Goal: Transaction & Acquisition: Purchase product/service

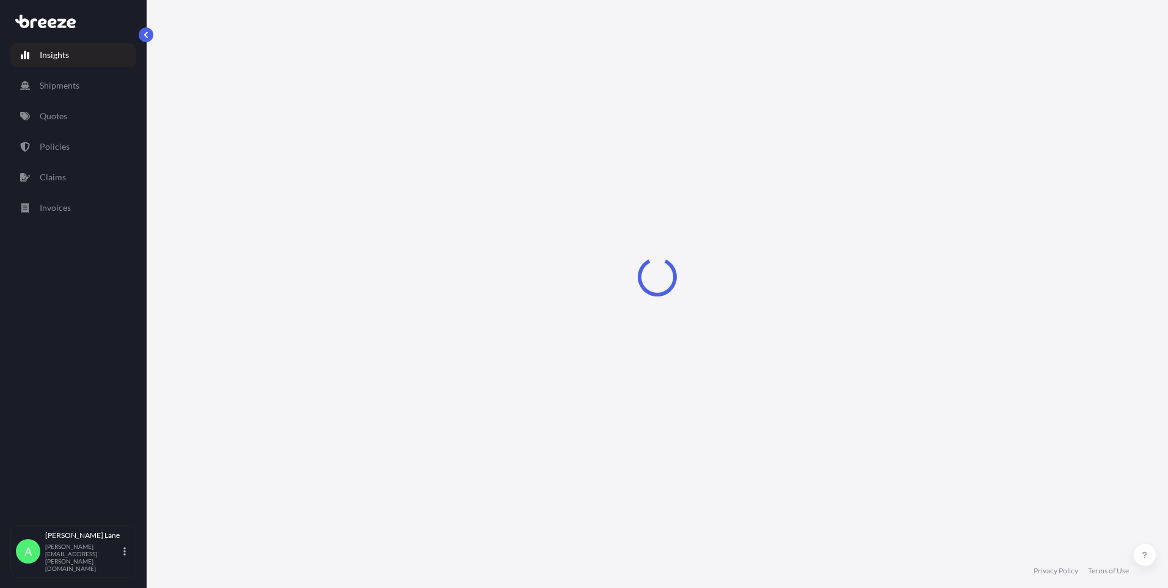
select select "2025"
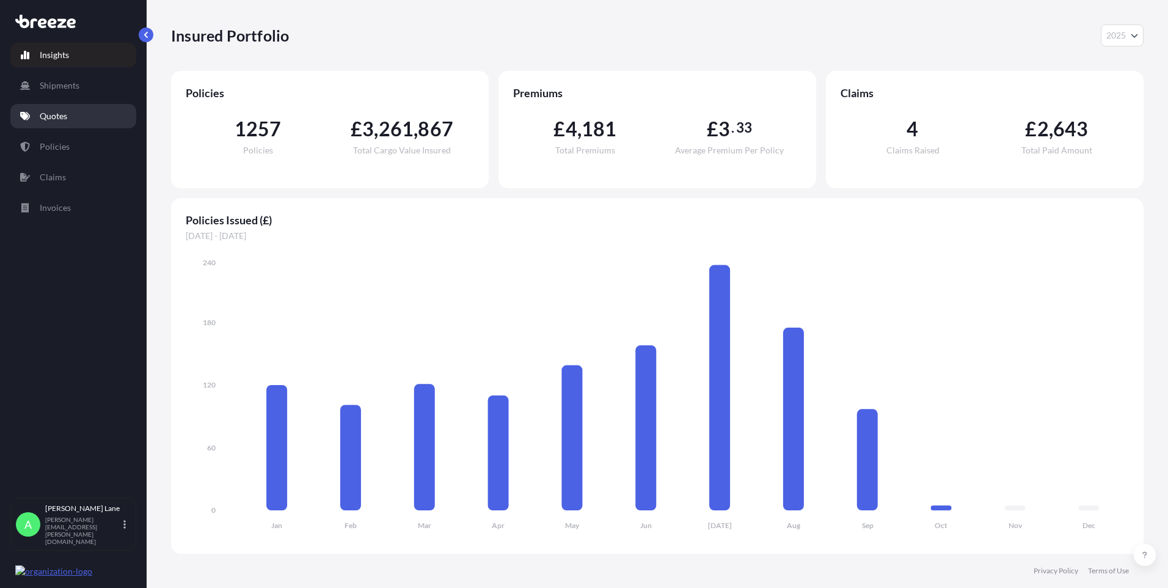
click at [73, 111] on link "Quotes" at bounding box center [73, 116] width 126 height 24
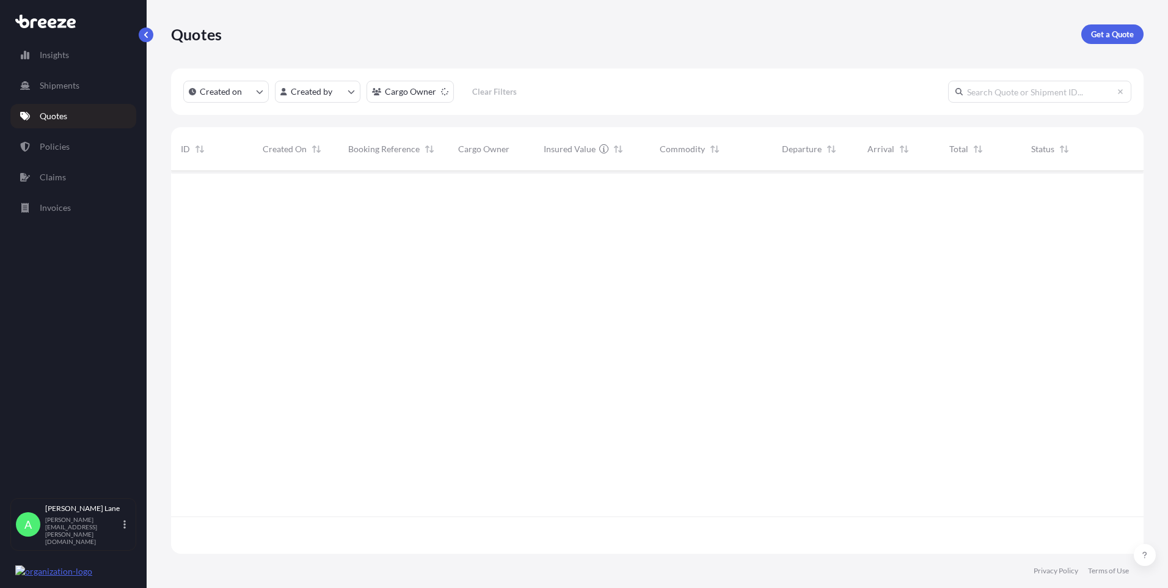
scroll to position [417, 964]
click at [1108, 36] on p "Get a Quote" at bounding box center [1112, 34] width 43 height 12
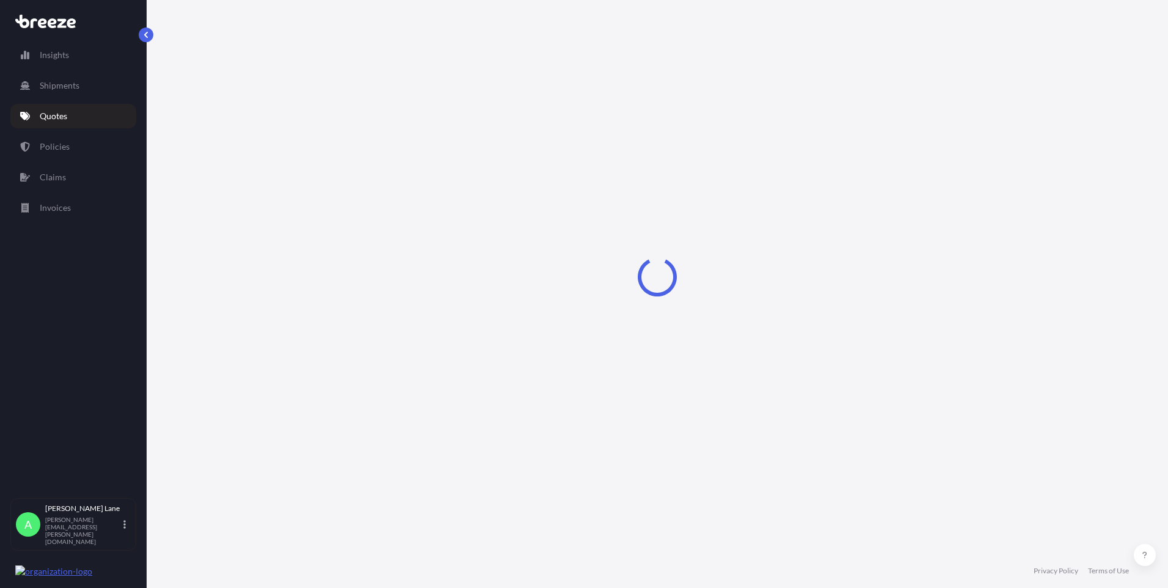
select select "Road"
select select "1"
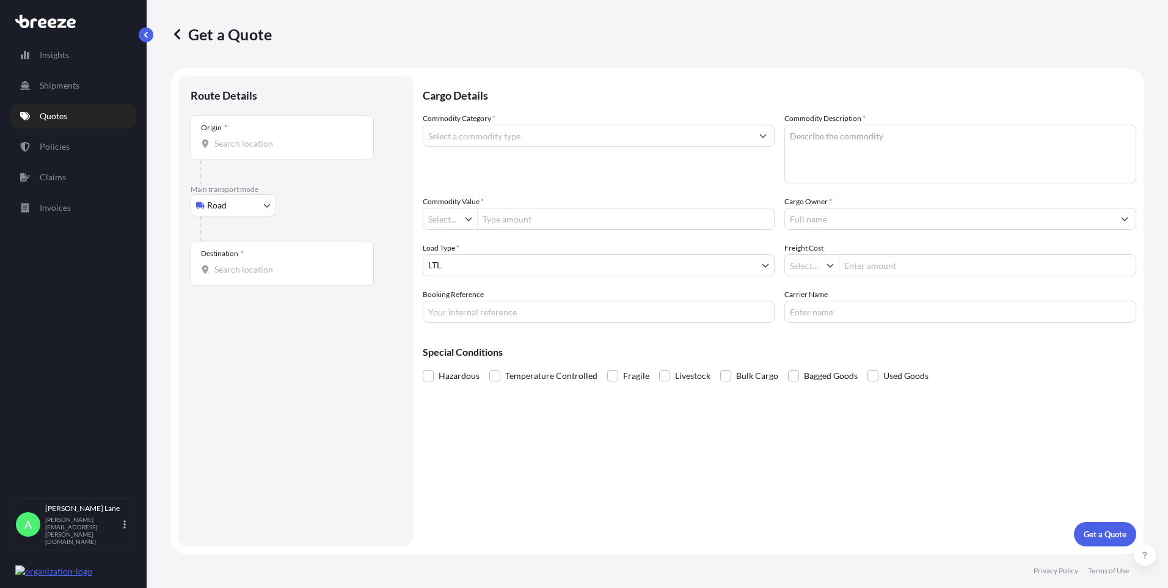
type input "£ GBP"
click at [253, 205] on body "Insights Shipments Quotes Policies Claims Invoices A [PERSON_NAME] [PERSON_NAME…" at bounding box center [584, 294] width 1168 height 588
click at [233, 260] on div "Air" at bounding box center [234, 259] width 76 height 22
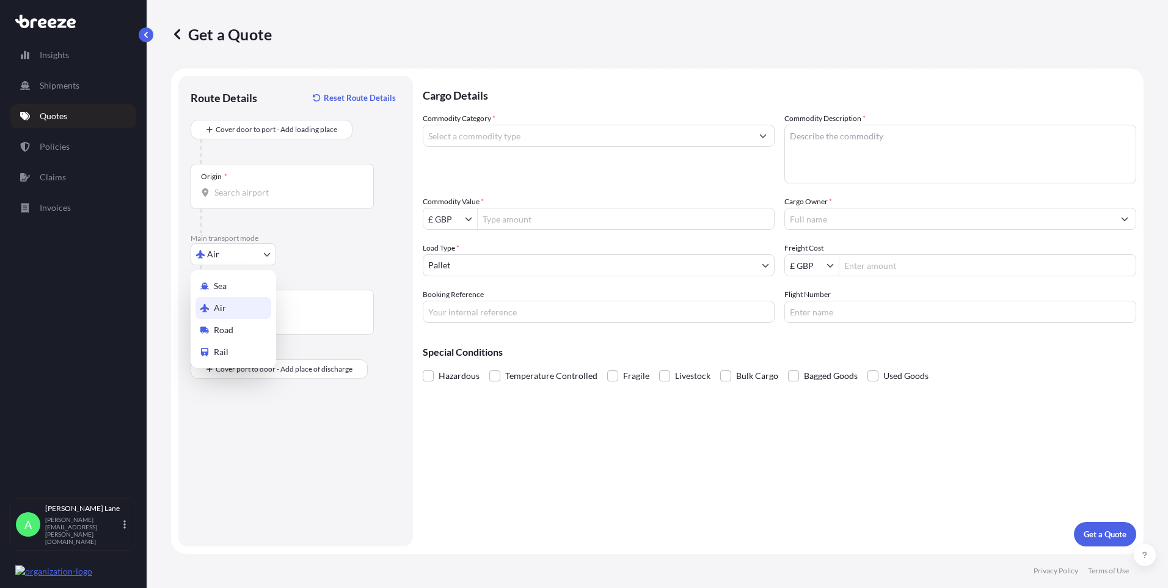
click at [233, 263] on body "Insights Shipments Quotes Policies Claims Invoices A [PERSON_NAME] [PERSON_NAME…" at bounding box center [584, 294] width 1168 height 588
click at [230, 326] on span "Road" at bounding box center [224, 330] width 20 height 12
select select "Road"
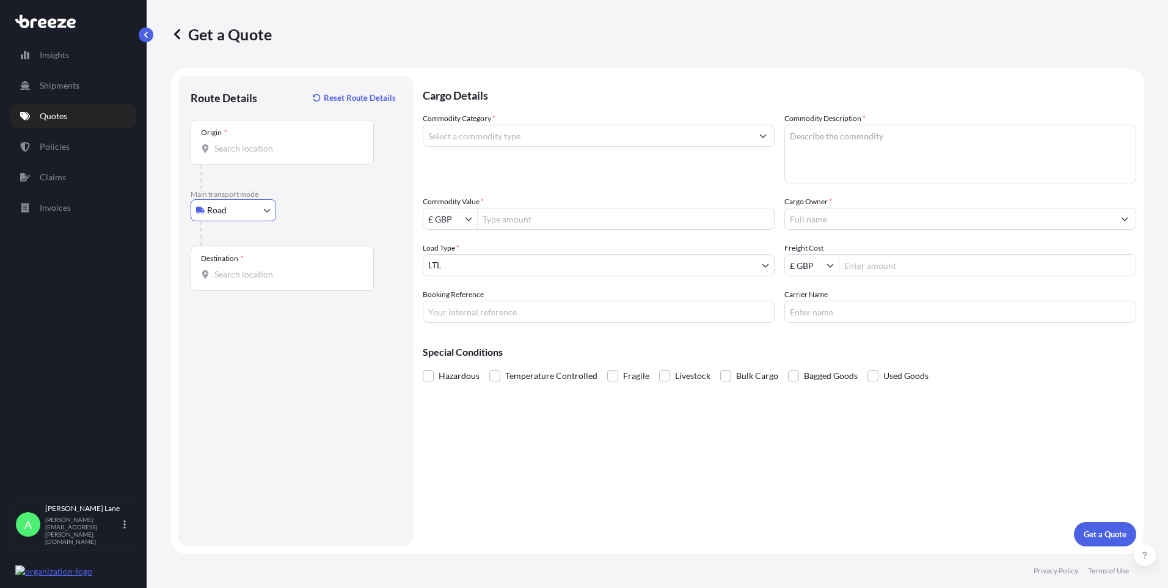
click at [273, 134] on div "Origin *" at bounding box center [282, 142] width 183 height 45
click at [273, 142] on input "Origin *" at bounding box center [286, 148] width 144 height 12
click at [287, 147] on input "Origin * Please select an origin" at bounding box center [286, 148] width 144 height 12
paste input "W1U 1FD"
type input "[GEOGRAPHIC_DATA] W1U 1FD, [GEOGRAPHIC_DATA]"
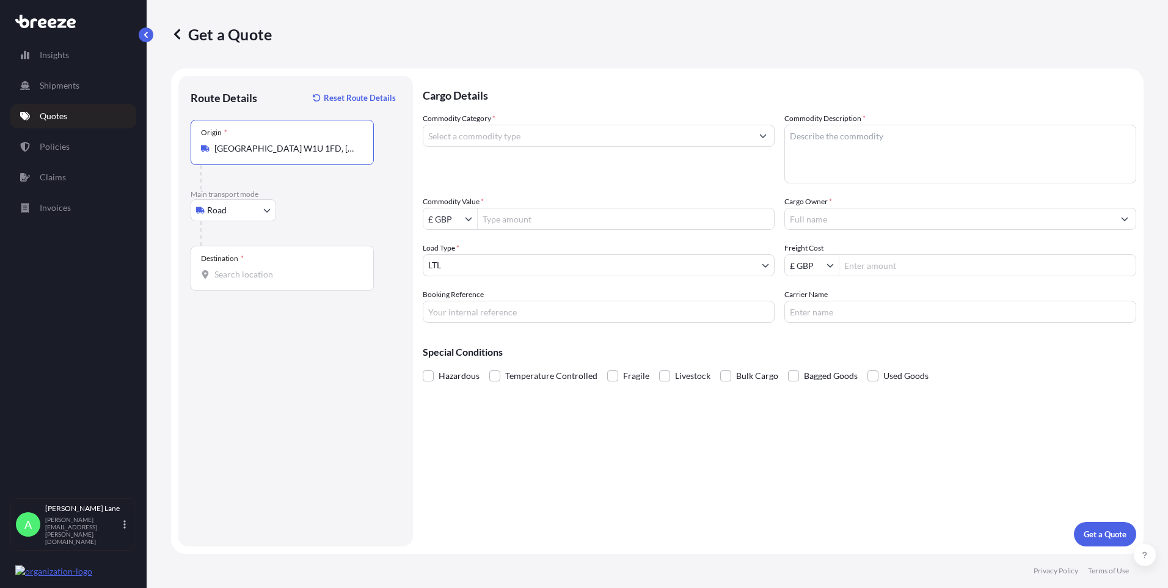
click at [284, 260] on div "Destination *" at bounding box center [282, 268] width 183 height 45
click at [284, 268] on input "Destination *" at bounding box center [286, 274] width 144 height 12
paste input "kt10 9dp"
click at [275, 310] on span "[STREET_ADDRESS]" at bounding box center [327, 318] width 191 height 24
type input "[STREET_ADDRESS]"
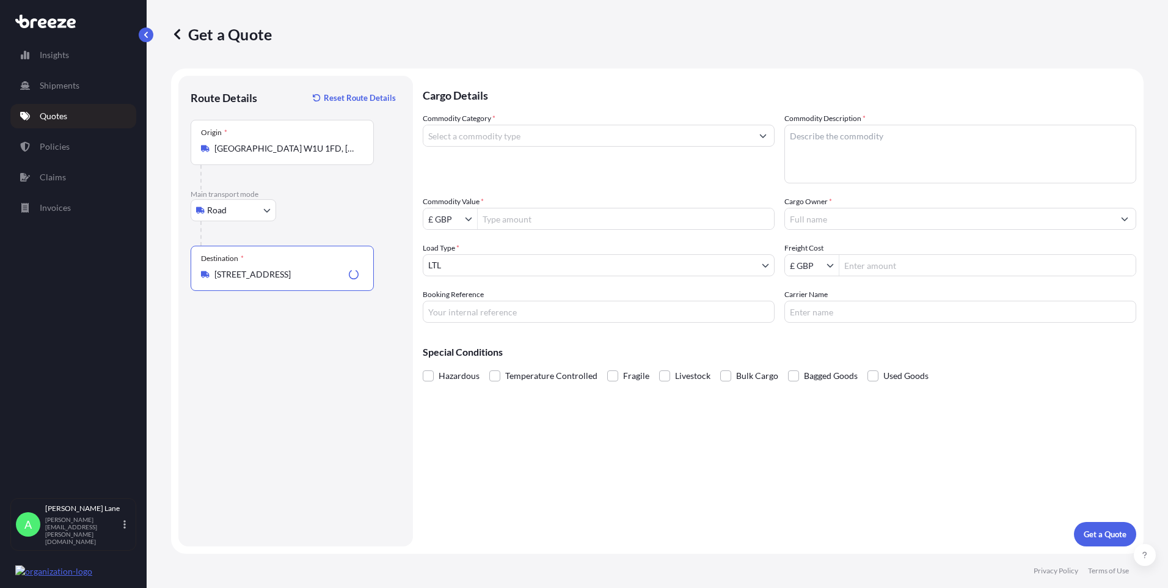
click at [536, 138] on input "Commodity Category *" at bounding box center [587, 136] width 329 height 22
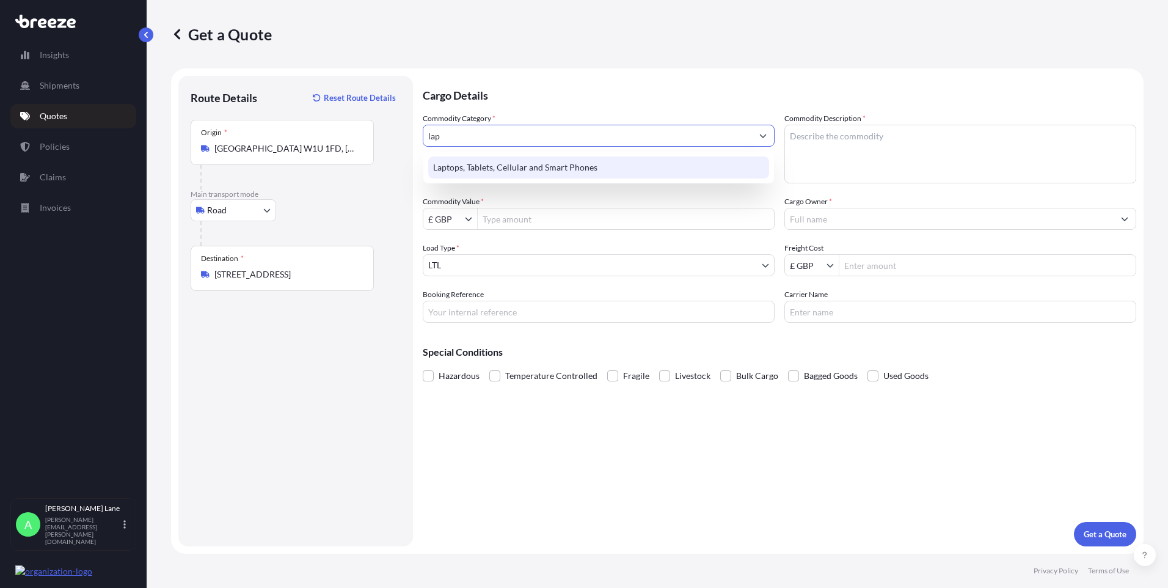
click at [536, 164] on div "Laptops, Tablets, Cellular and Smart Phones" at bounding box center [598, 167] width 341 height 22
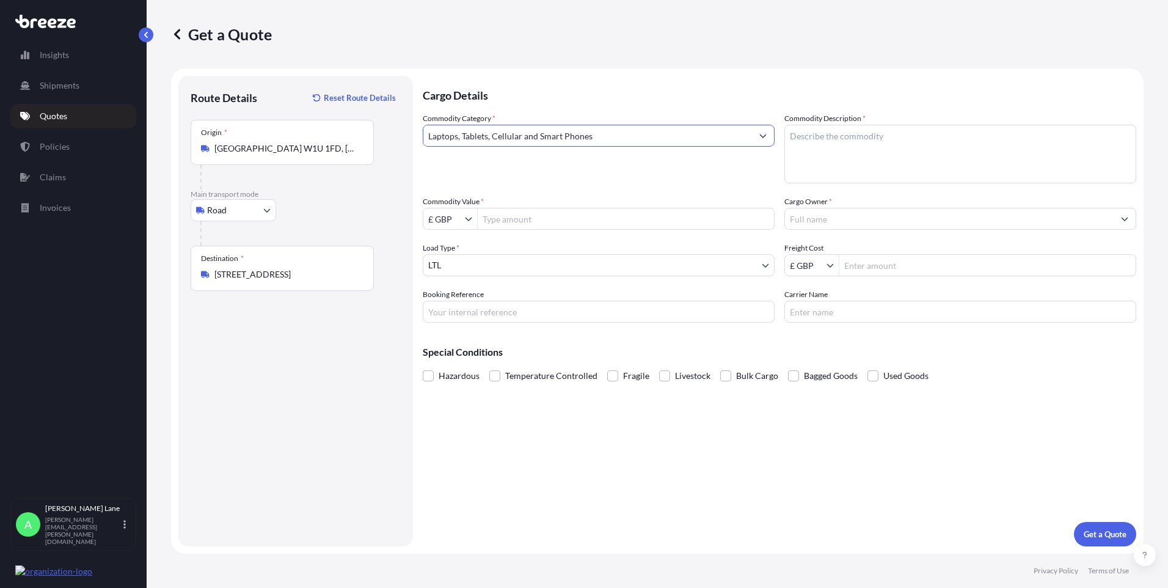
type input "Laptops, Tablets, Cellular and Smart Phones"
click at [527, 223] on input "Commodity Value *" at bounding box center [626, 219] width 296 height 22
type input "500"
click at [516, 308] on input "Booking Reference" at bounding box center [599, 312] width 352 height 22
paste input "1898599"
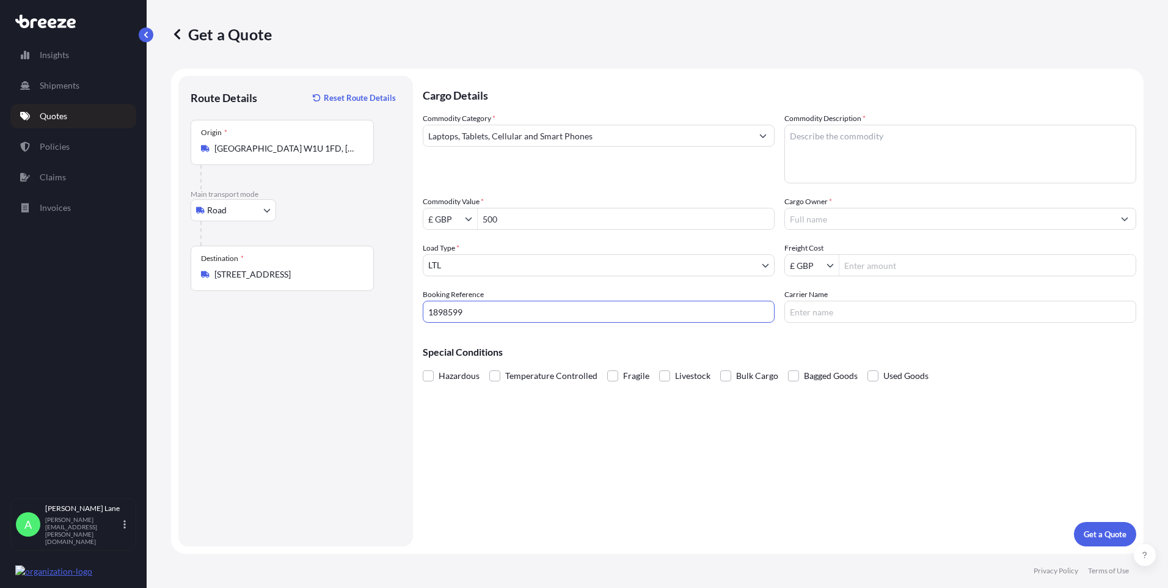
type input "1898599"
click at [879, 148] on textarea "Commodity Description *" at bounding box center [961, 154] width 352 height 59
paste textarea "mobile phone"
type textarea "mobile phone"
click at [866, 221] on input "Cargo Owner *" at bounding box center [949, 219] width 329 height 22
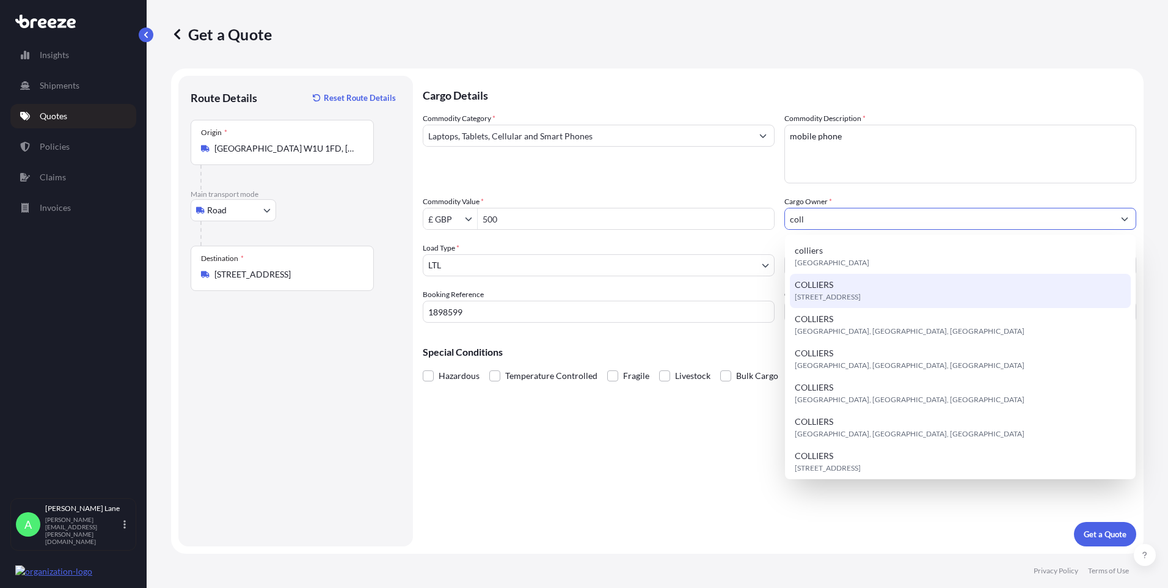
click at [863, 285] on div "[STREET_ADDRESS]" at bounding box center [960, 291] width 341 height 34
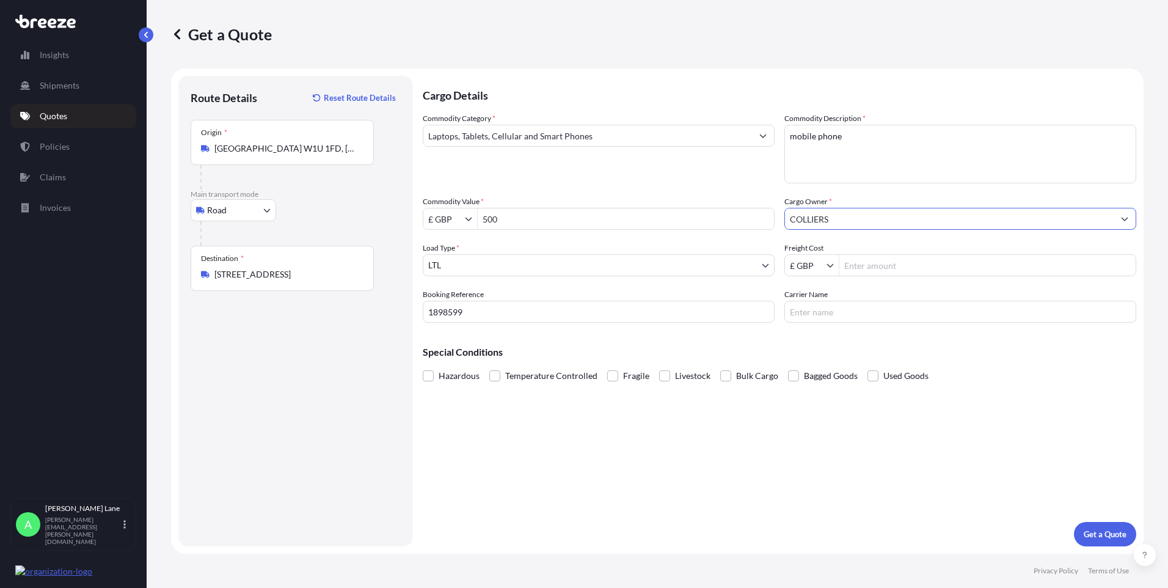
type input "COLLIERS"
click at [865, 266] on input "Freight Cost" at bounding box center [988, 265] width 296 height 22
type input "22.3"
click at [812, 312] on input "Carrier Name" at bounding box center [961, 312] width 352 height 22
type input "fedex"
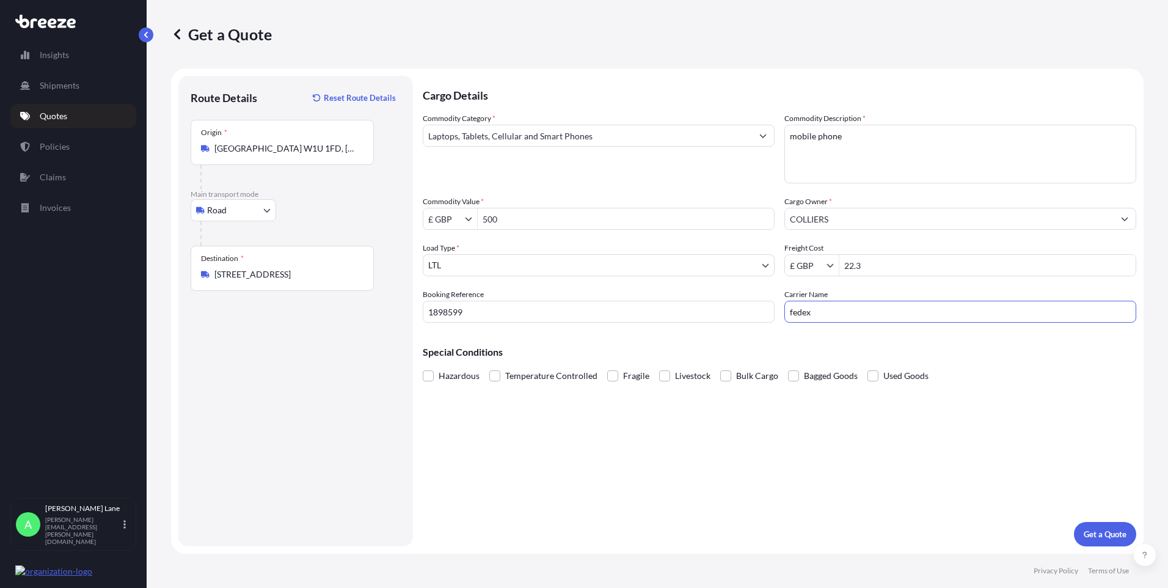
drag, startPoint x: 737, startPoint y: 408, endPoint x: 840, endPoint y: 445, distance: 110.0
click at [739, 409] on div "Cargo Details Commodity Category * Laptops, Tablets, Cellular and Smart Phones …" at bounding box center [780, 311] width 714 height 470
click at [1116, 531] on p "Get a Quote" at bounding box center [1105, 534] width 43 height 12
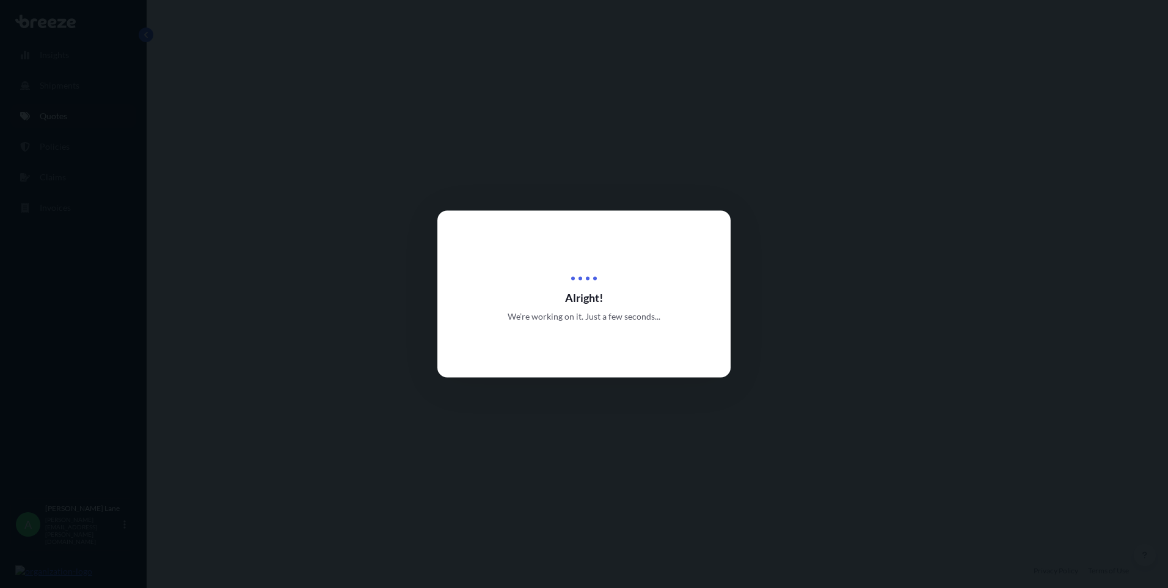
select select "Road"
select select "1"
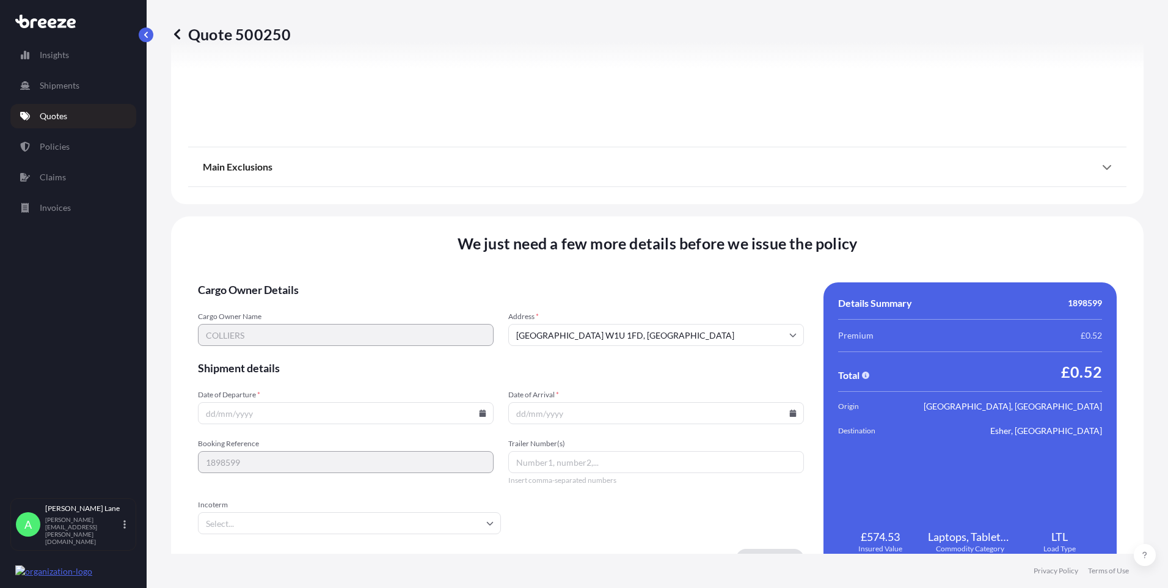
scroll to position [1352, 0]
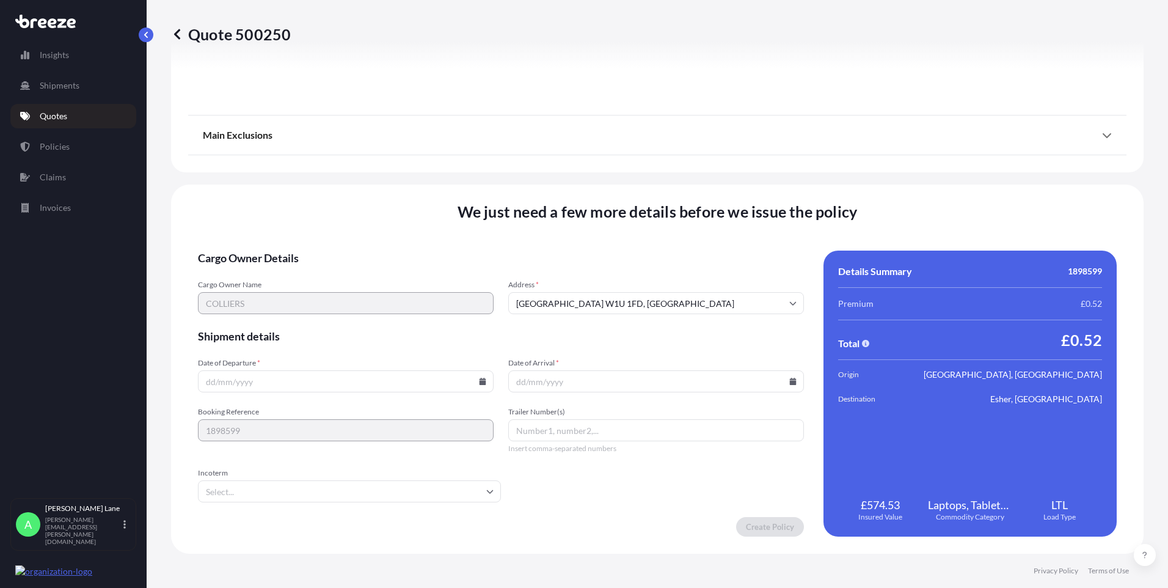
click at [460, 489] on input "Incoterm" at bounding box center [349, 491] width 303 height 22
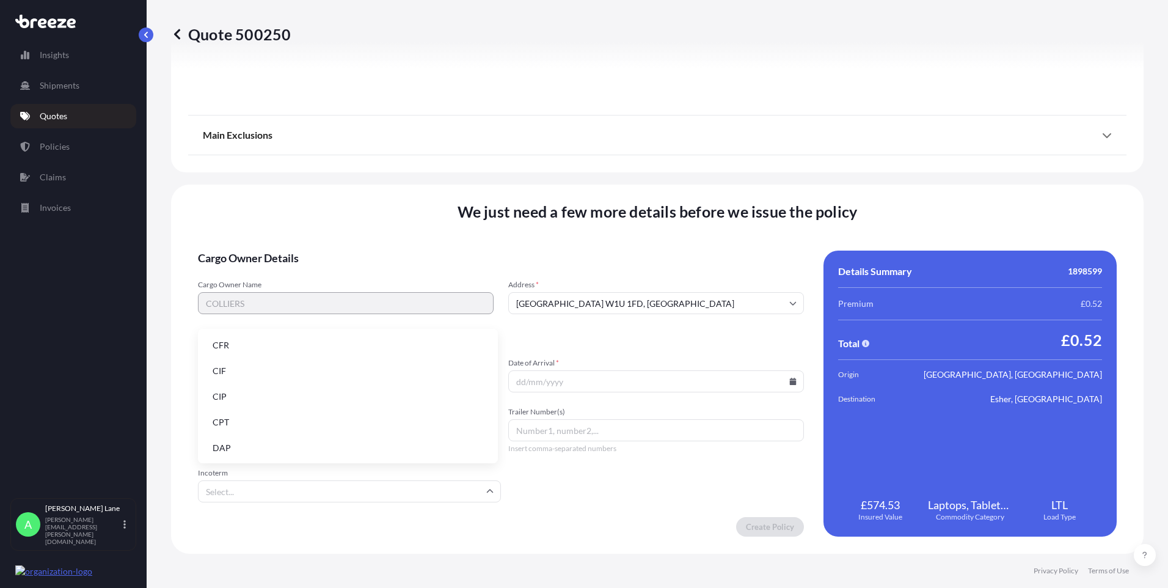
click at [361, 441] on li "DAP" at bounding box center [348, 447] width 290 height 23
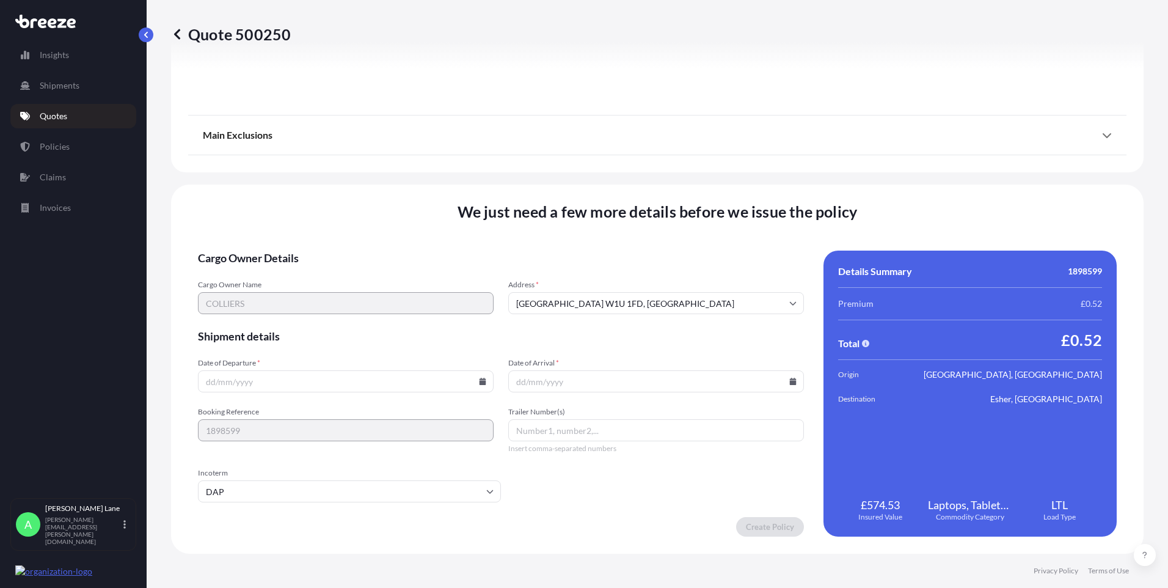
click at [484, 381] on input "Date of Departure *" at bounding box center [346, 381] width 296 height 22
click at [480, 380] on icon at bounding box center [482, 381] width 7 height 7
click at [287, 320] on button "30" at bounding box center [288, 319] width 20 height 20
type input "[DATE]"
click at [789, 380] on icon at bounding box center [792, 381] width 7 height 7
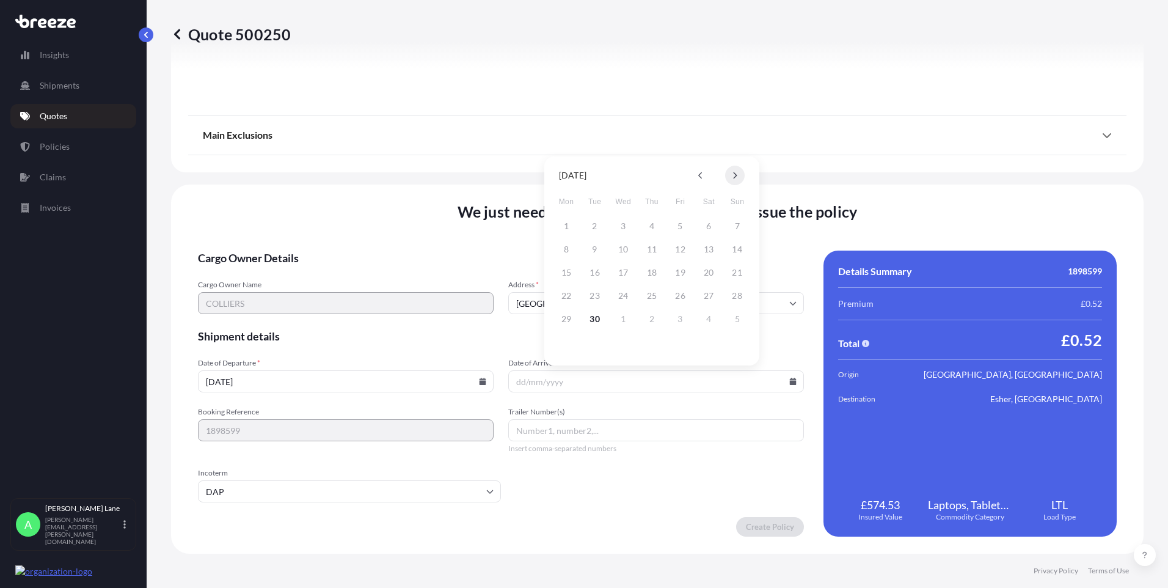
click at [741, 175] on button at bounding box center [735, 176] width 20 height 20
click at [624, 224] on button "1" at bounding box center [623, 226] width 20 height 20
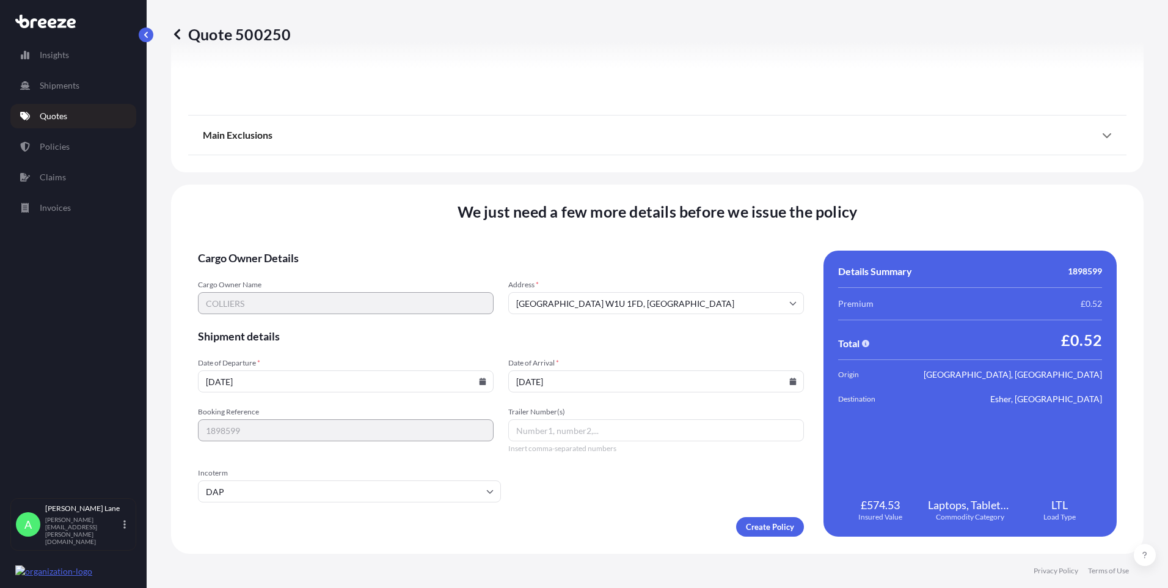
type input "[DATE]"
click at [552, 431] on input "Trailer Number(s)" at bounding box center [656, 430] width 296 height 22
paste input "393736463159"
type input "393736463159"
